Goal: Information Seeking & Learning: Learn about a topic

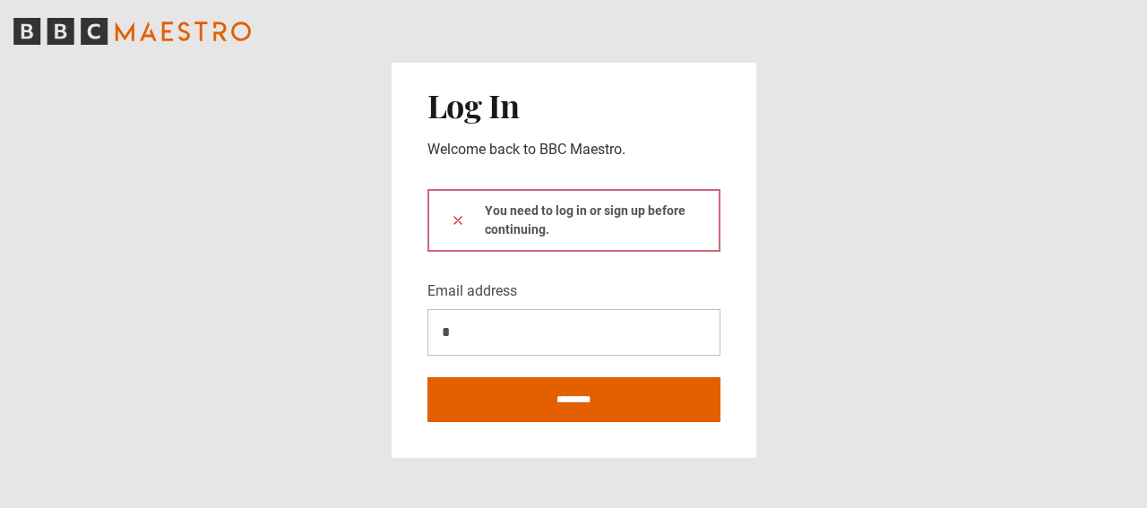
type input "**********"
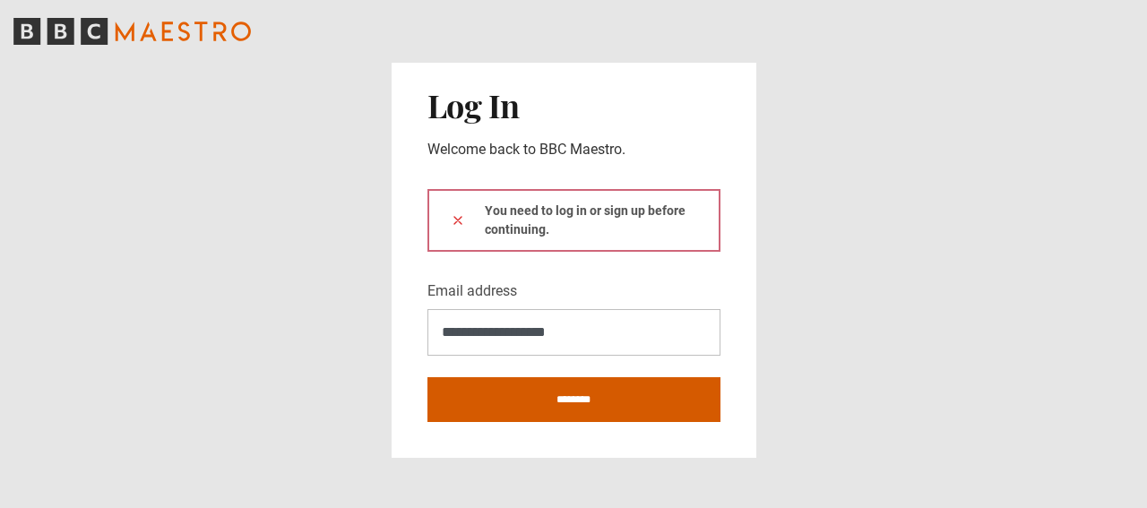
click at [595, 394] on input "********" at bounding box center [573, 399] width 293 height 45
type input "**********"
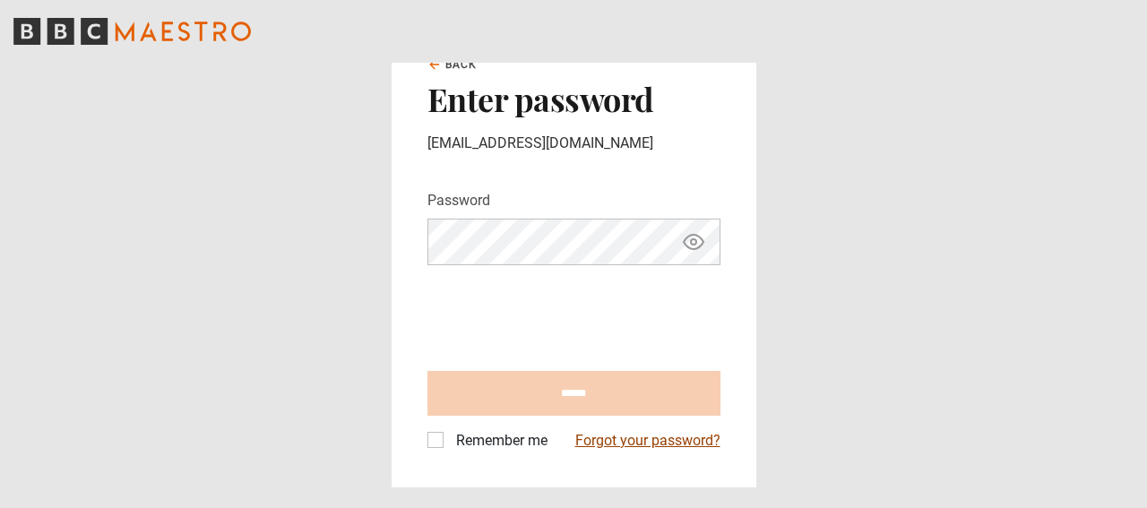
click at [607, 443] on link "Forgot your password?" at bounding box center [647, 440] width 145 height 21
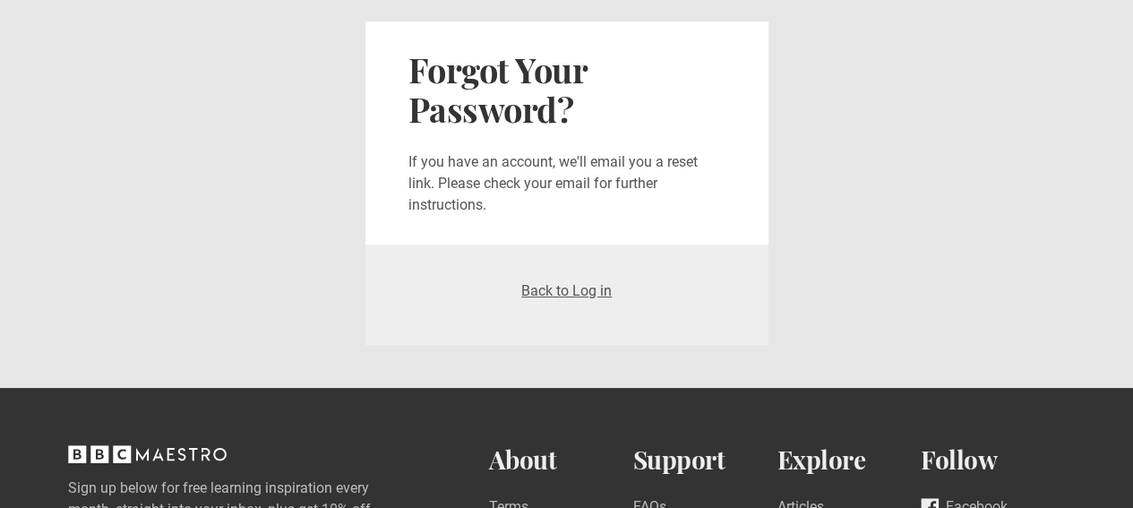
click at [586, 278] on div "Back to Log in" at bounding box center [566, 295] width 403 height 100
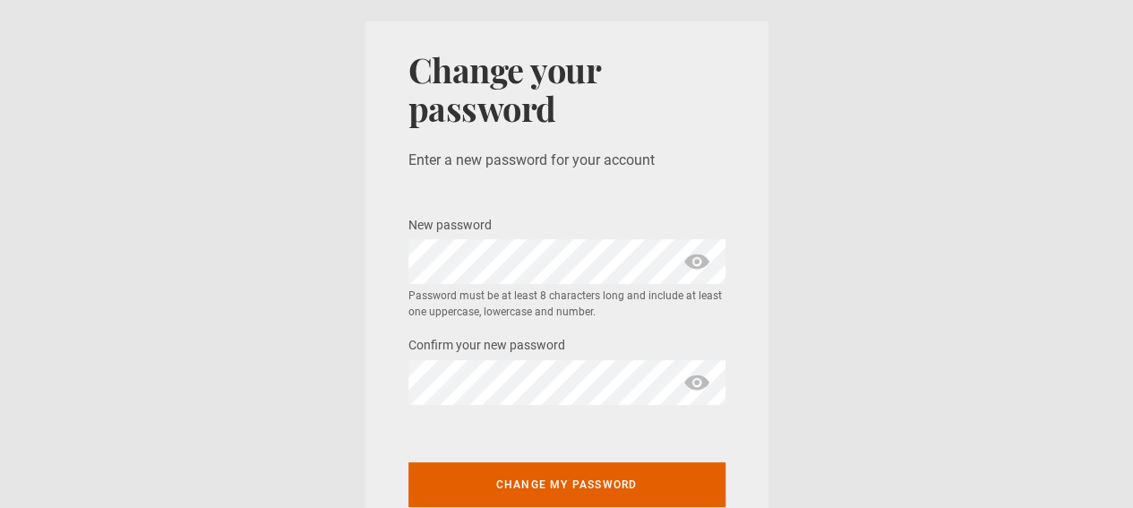
click at [688, 263] on span "show password" at bounding box center [697, 261] width 29 height 45
click at [700, 375] on span "show password" at bounding box center [697, 382] width 29 height 45
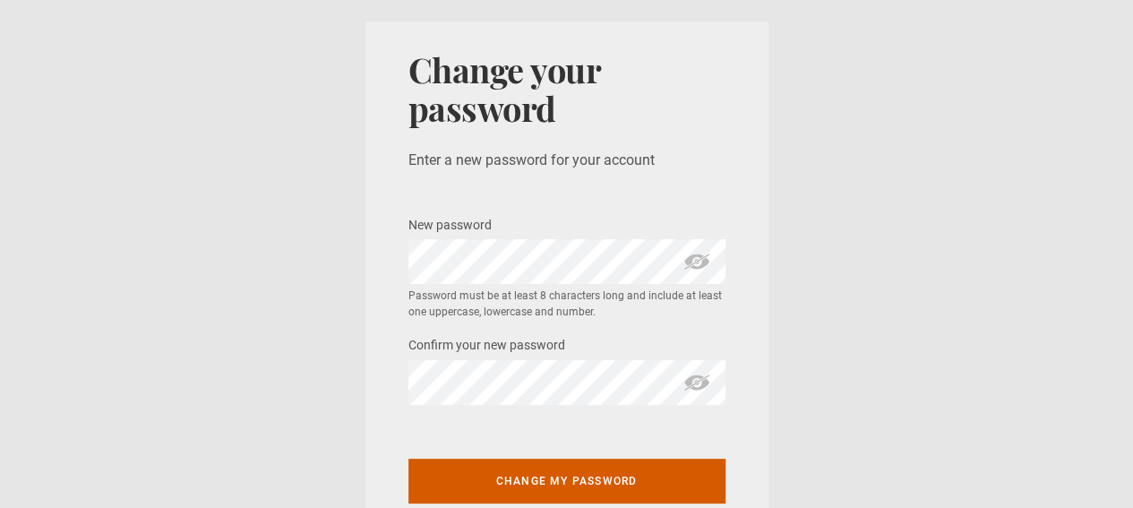
click at [570, 476] on button "Change my password" at bounding box center [566, 481] width 317 height 45
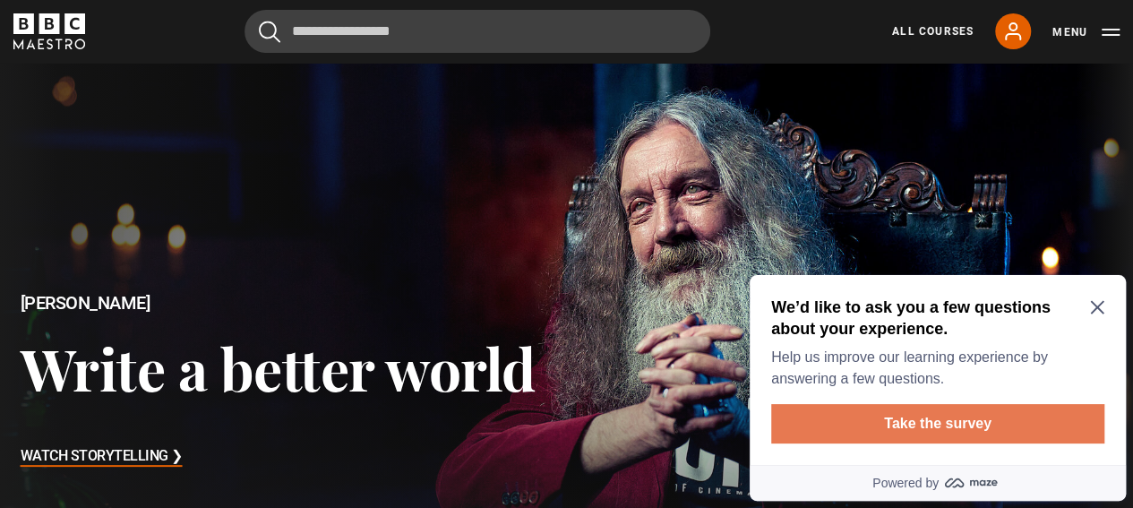
click at [965, 422] on button "Take the survey" at bounding box center [937, 423] width 333 height 39
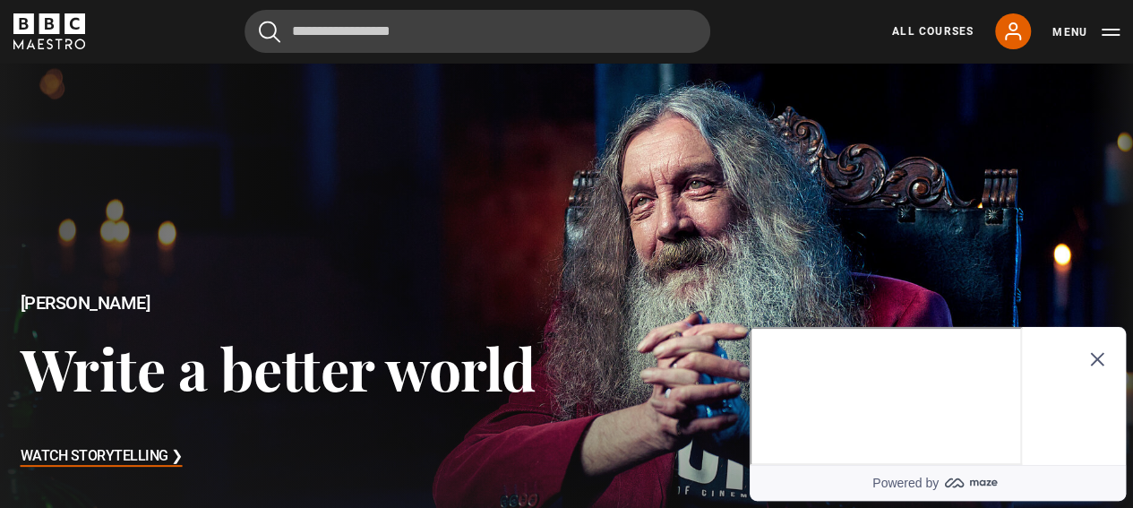
click at [626, 236] on div at bounding box center [567, 381] width 1162 height 653
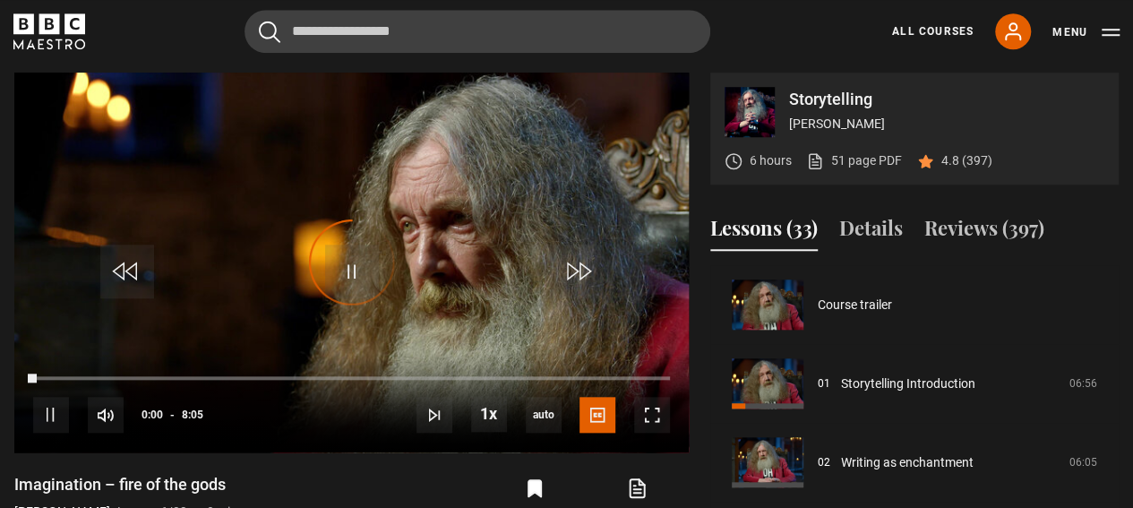
scroll to position [394, 0]
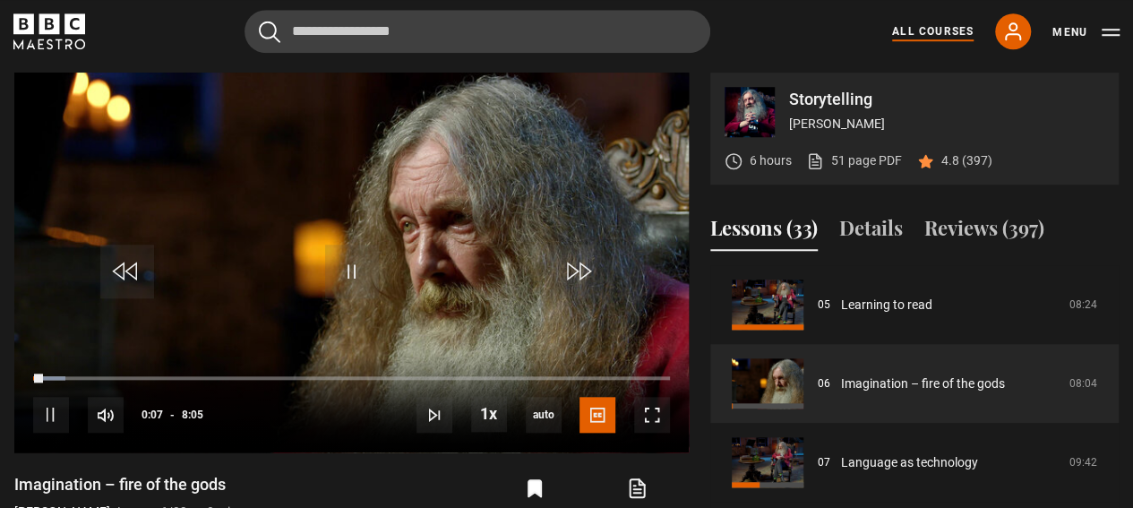
click at [899, 31] on link "All Courses" at bounding box center [933, 31] width 82 height 16
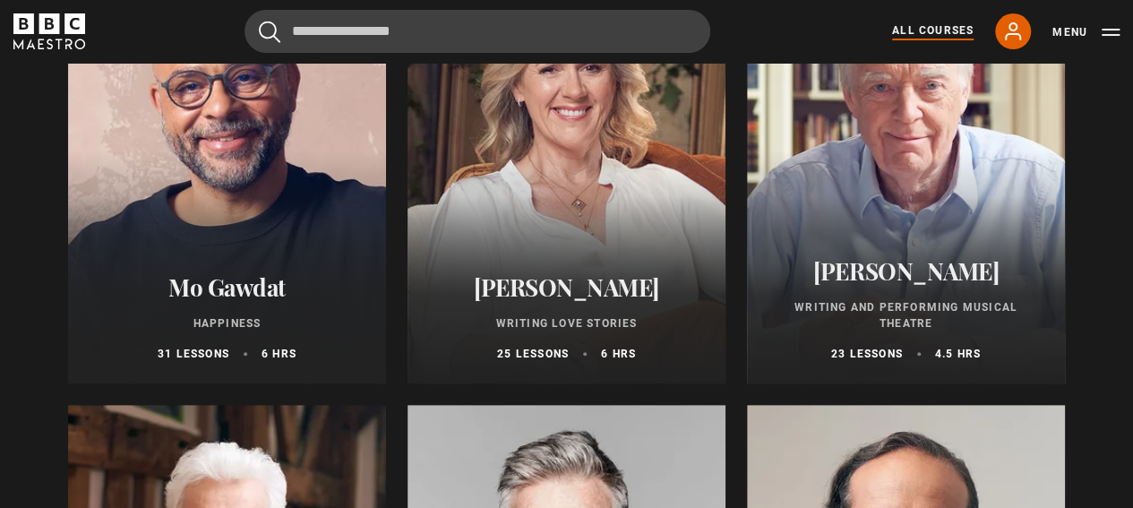
scroll to position [3513, 0]
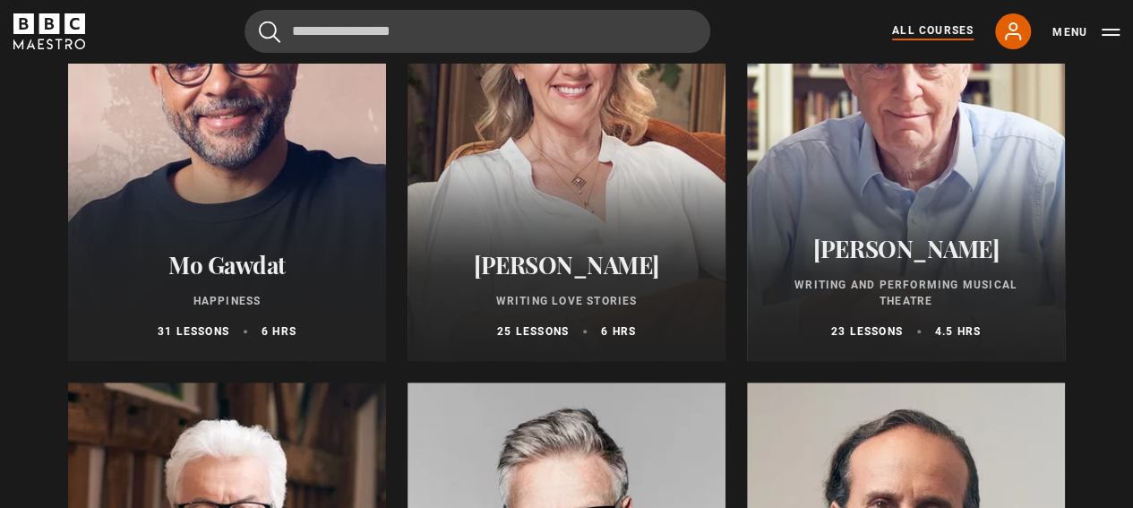
click at [546, 216] on div at bounding box center [567, 146] width 318 height 430
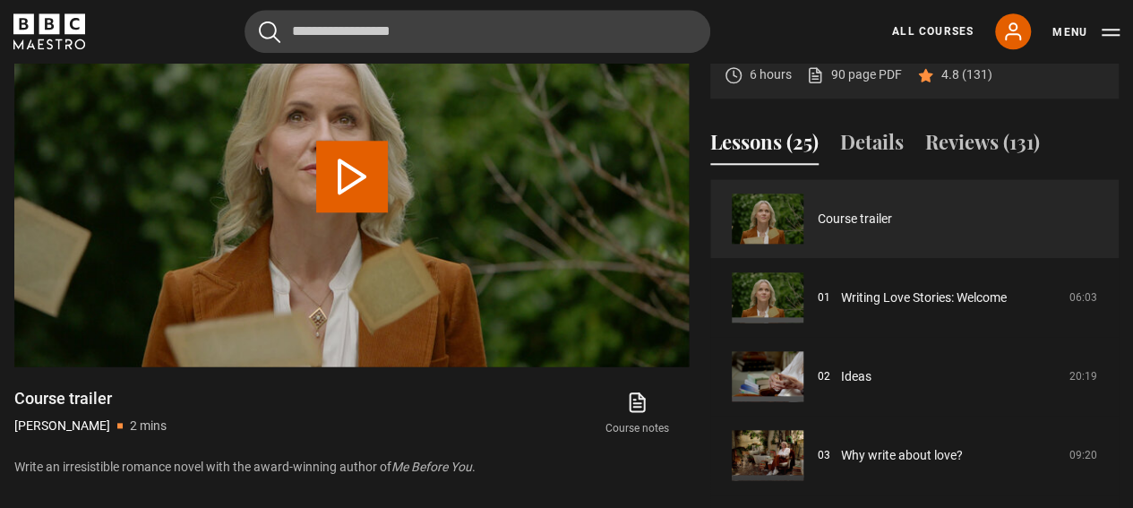
scroll to position [896, 0]
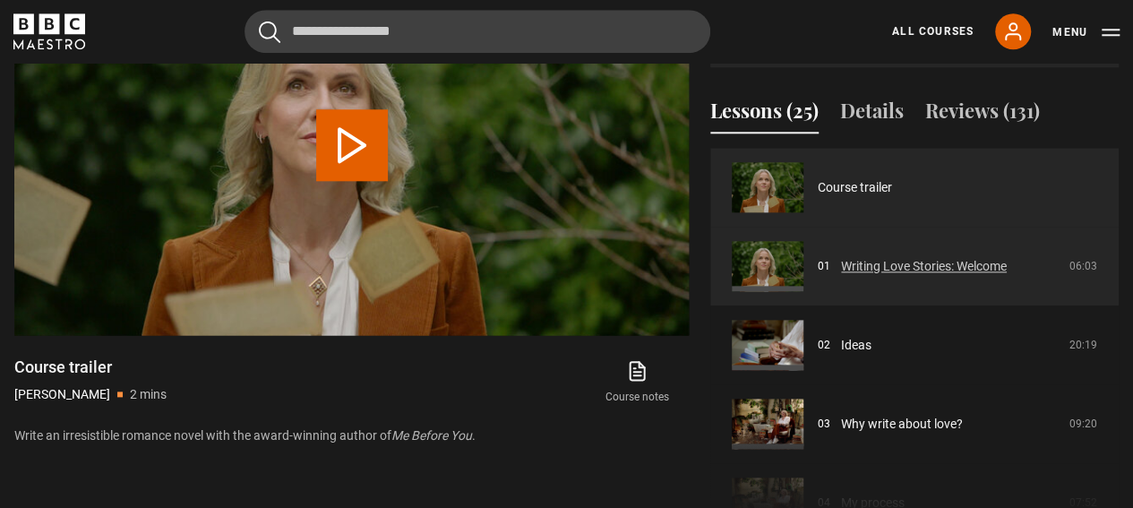
click at [908, 268] on link "Writing Love Stories: Welcome" at bounding box center [924, 266] width 166 height 19
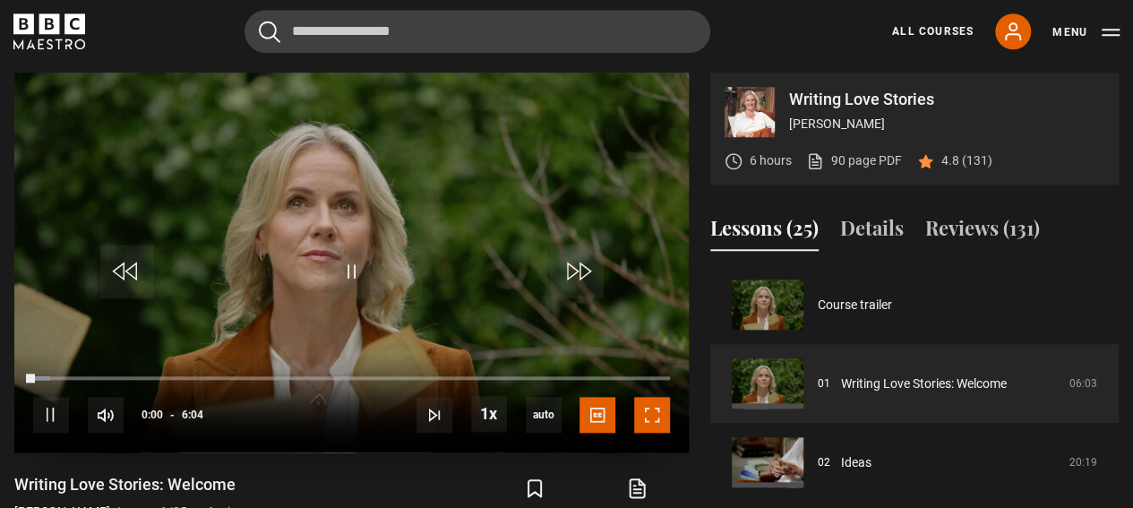
click at [650, 415] on span "Video Player" at bounding box center [652, 415] width 36 height 36
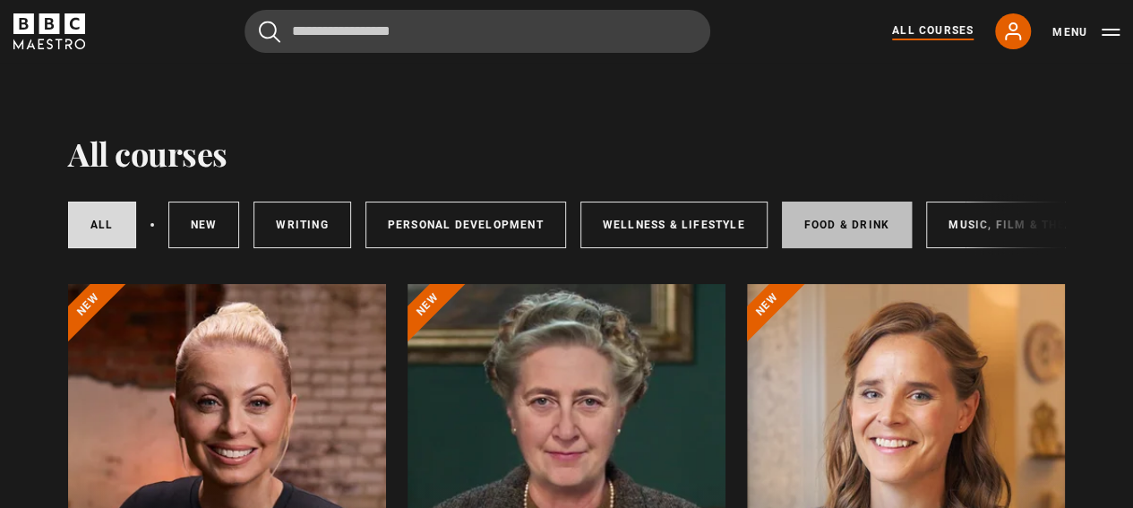
click at [844, 224] on link "Food & Drink" at bounding box center [847, 225] width 130 height 47
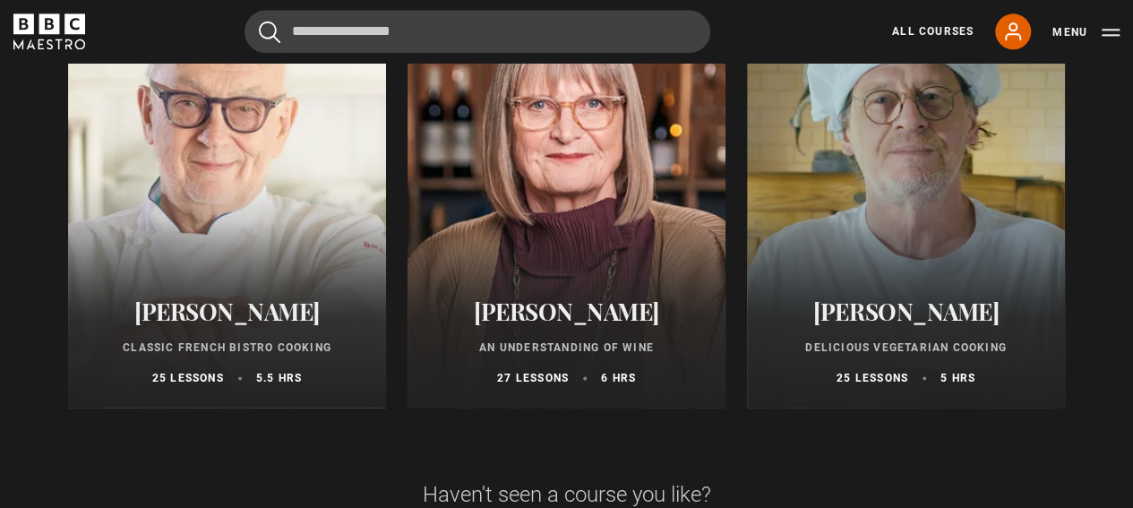
scroll to position [1216, 0]
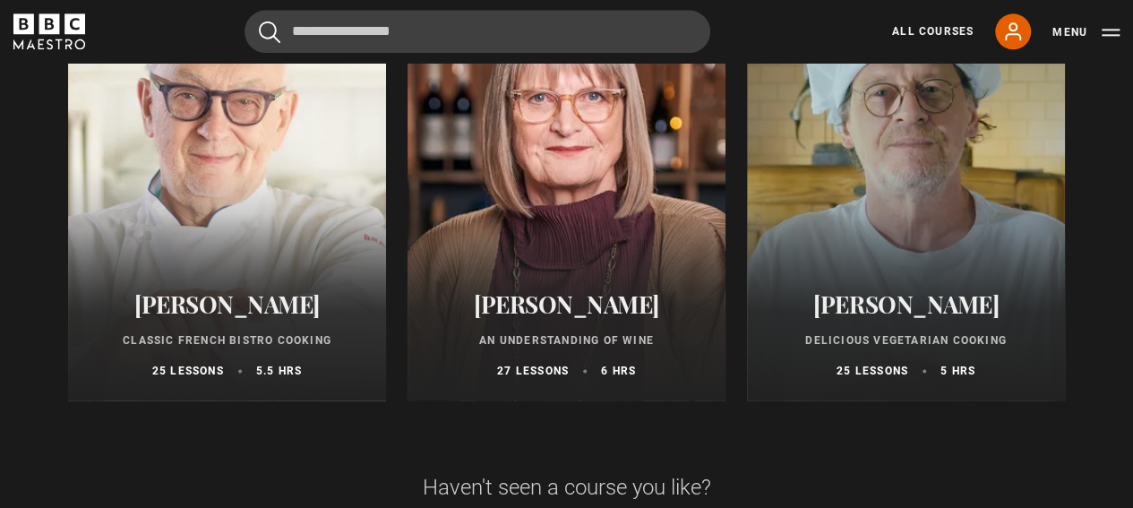
click at [233, 165] on div at bounding box center [227, 185] width 318 height 430
click at [934, 148] on div at bounding box center [906, 185] width 318 height 430
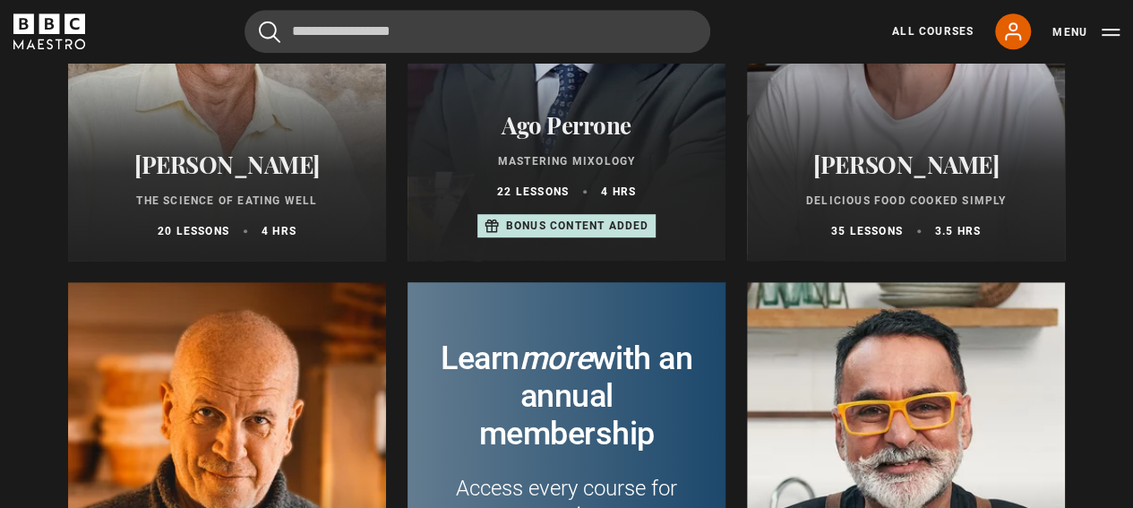
scroll to position [9, 0]
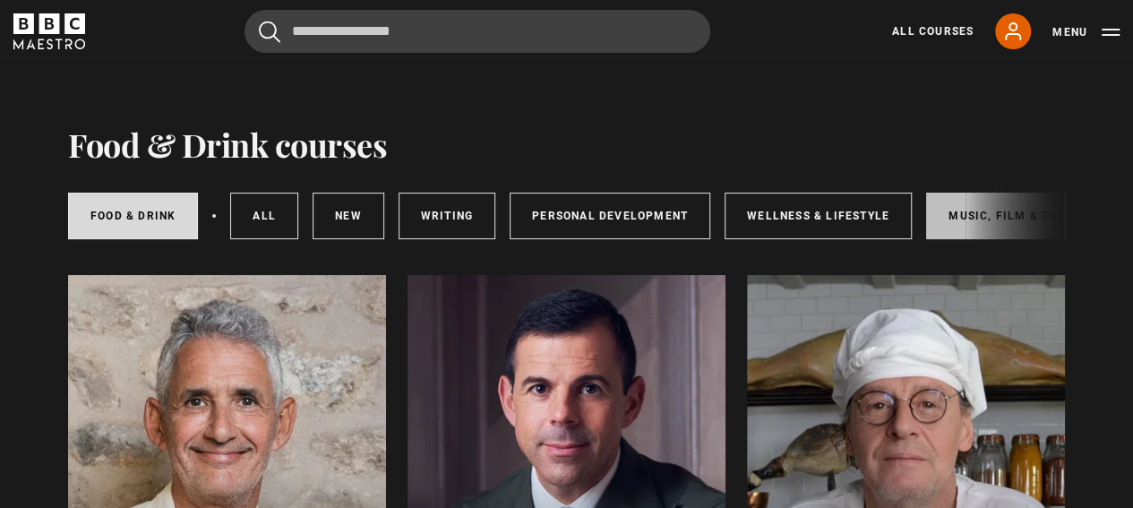
click at [948, 205] on link "Music, Film & Theatre" at bounding box center [1021, 216] width 191 height 47
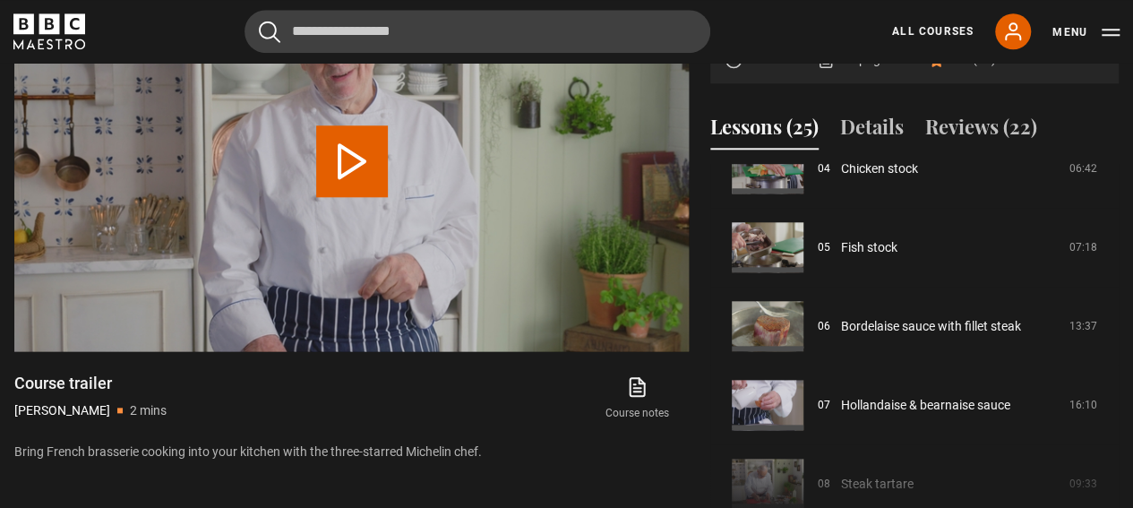
scroll to position [374, 0]
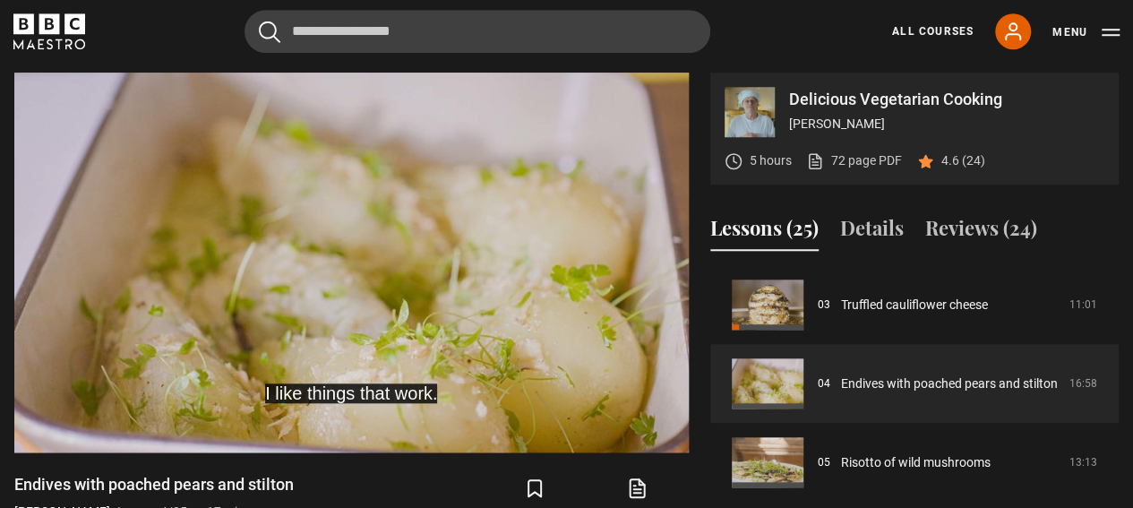
scroll to position [428, 0]
